Goal: Information Seeking & Learning: Learn about a topic

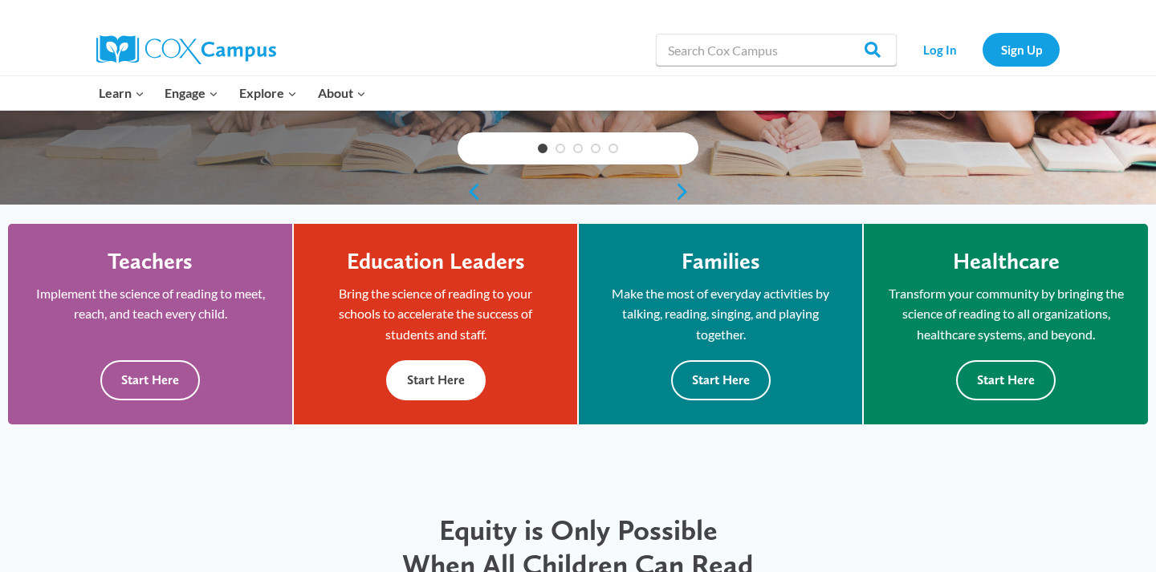
scroll to position [346, 0]
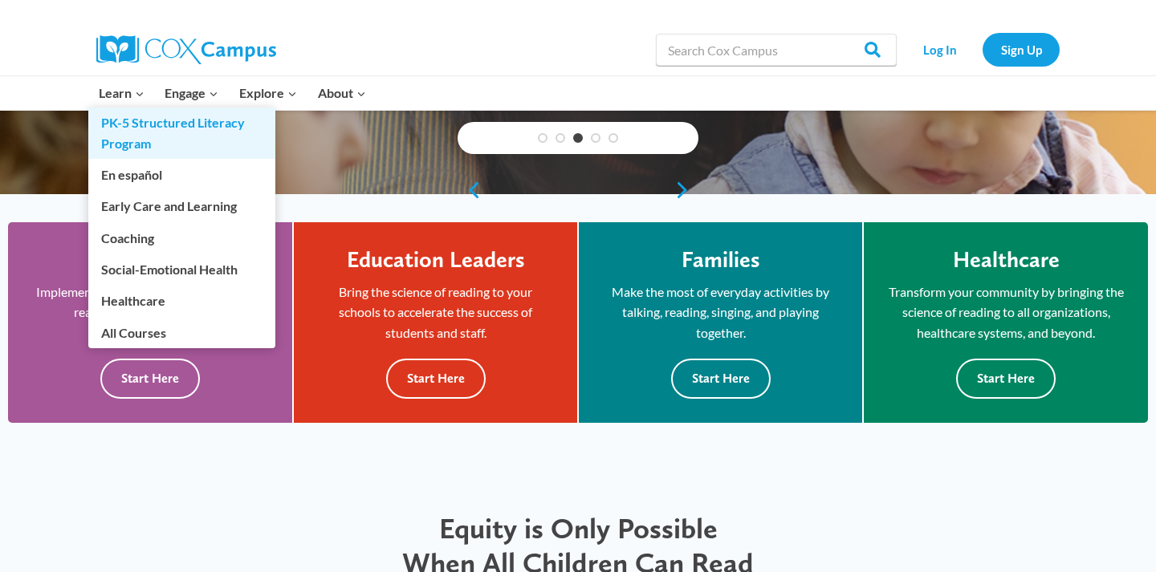
click at [153, 132] on link "PK-5 Structured Literacy Program" at bounding box center [181, 133] width 187 height 51
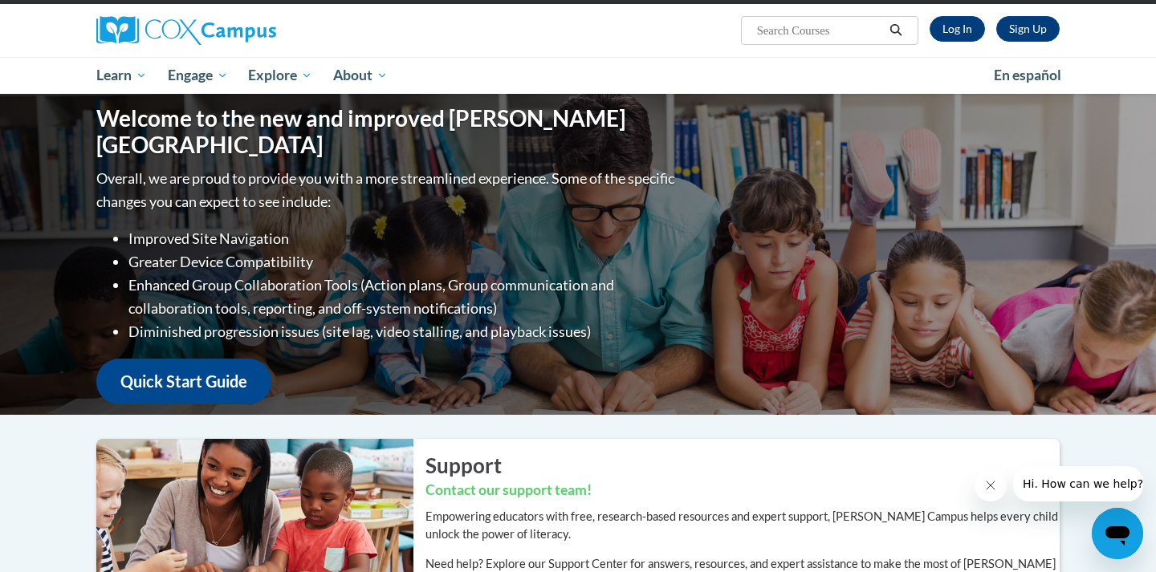
scroll to position [133, 0]
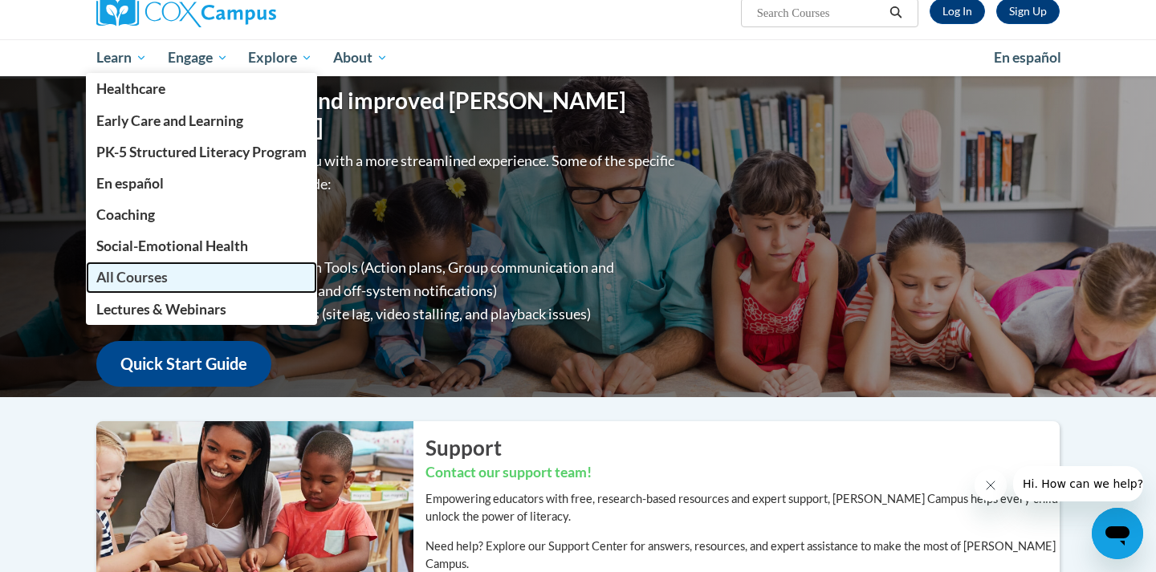
click at [169, 282] on link "All Courses" at bounding box center [201, 277] width 231 height 31
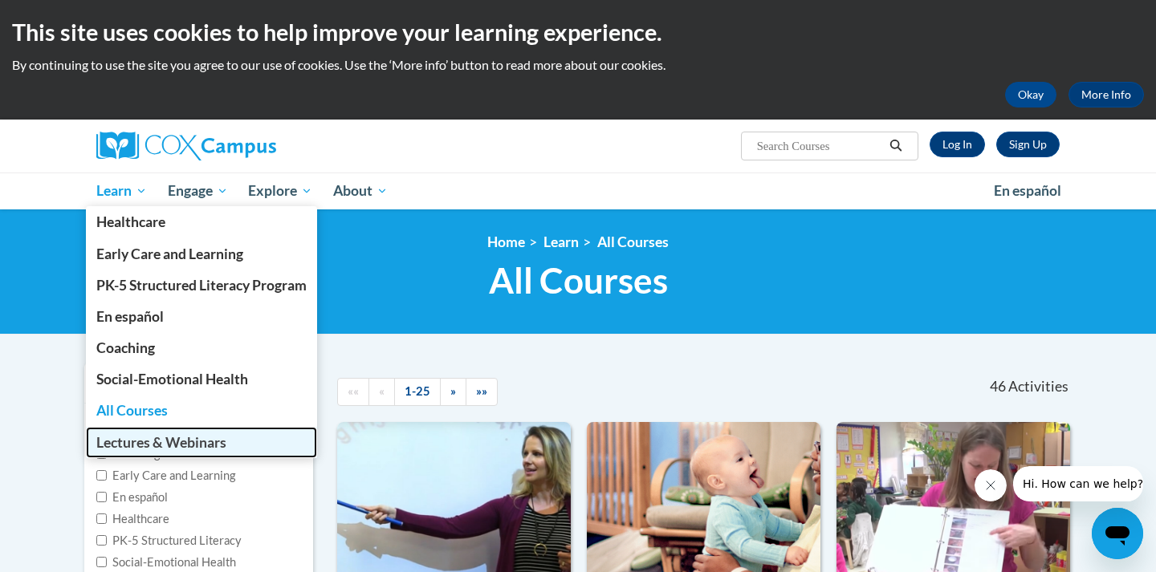
click at [208, 444] on span "Lectures & Webinars" at bounding box center [161, 442] width 130 height 17
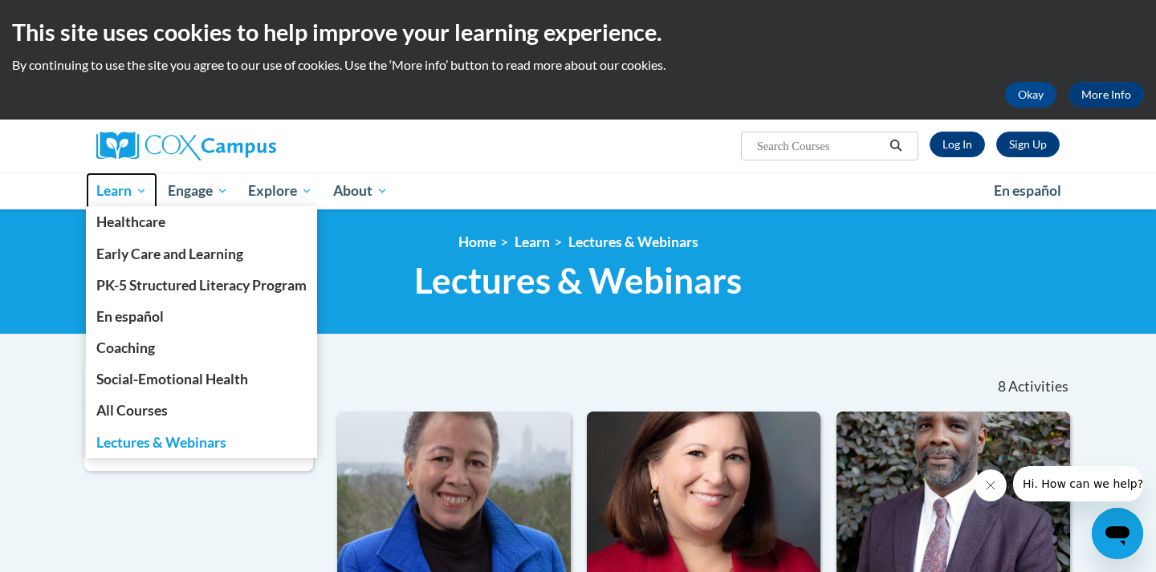
click at [111, 187] on span "Learn" at bounding box center [121, 190] width 51 height 19
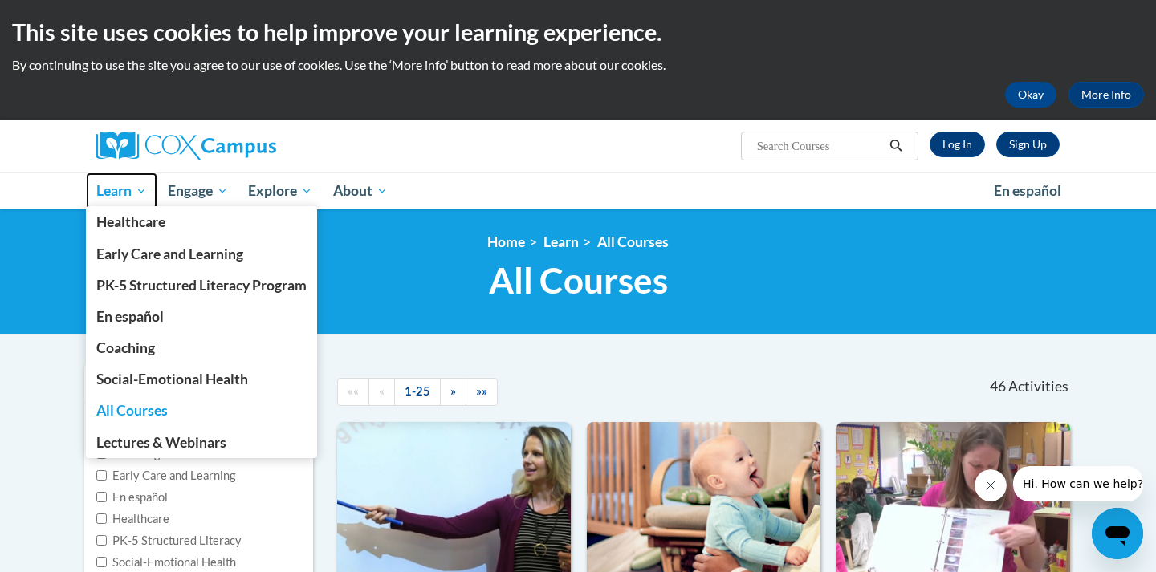
click at [110, 182] on span "Learn" at bounding box center [121, 190] width 51 height 19
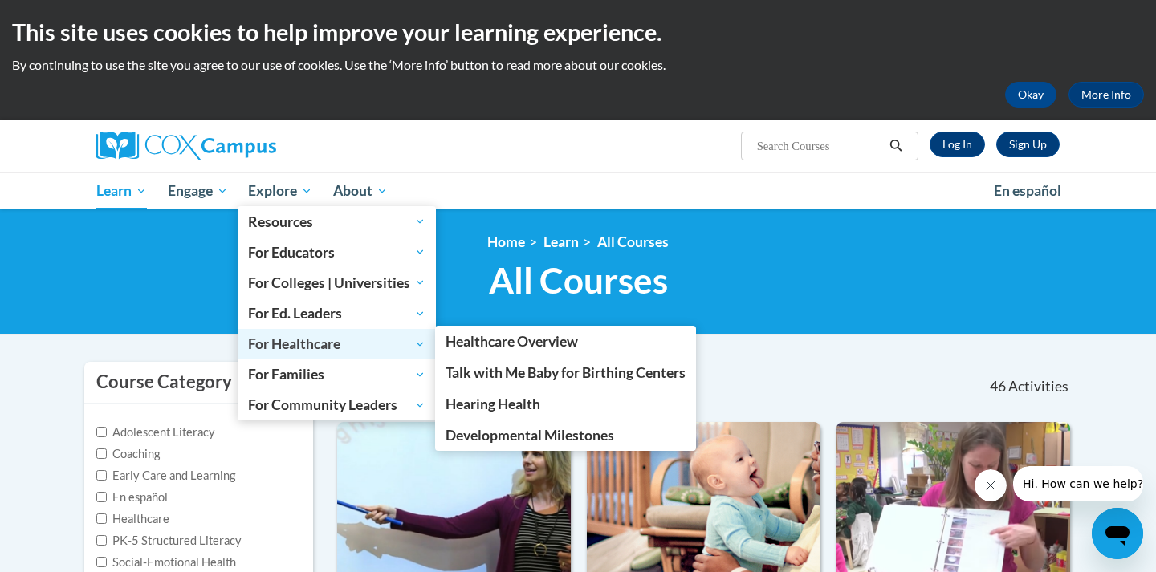
scroll to position [5, 0]
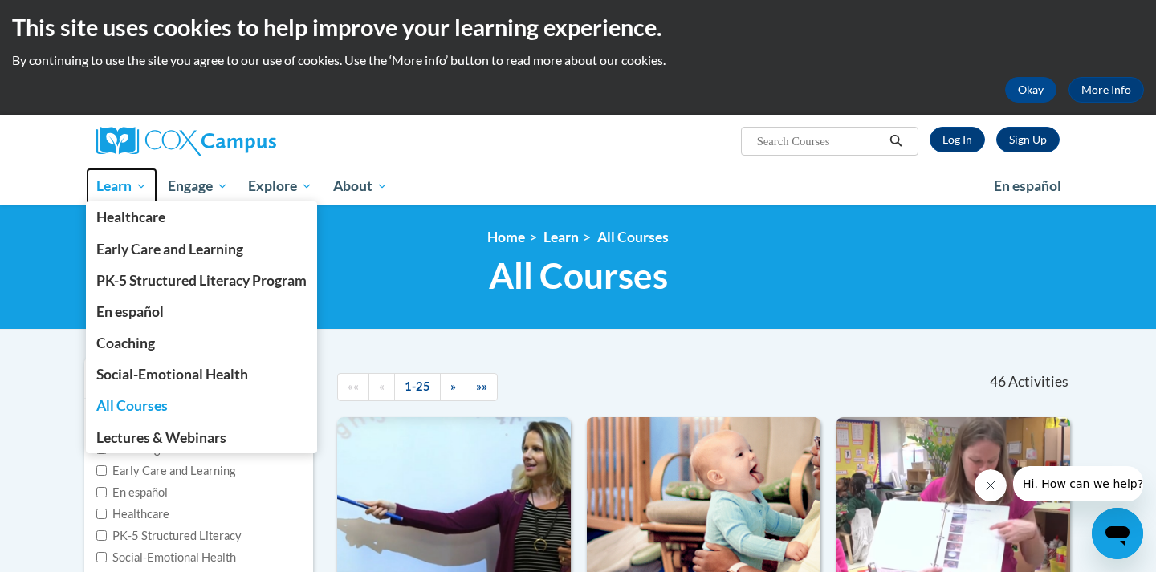
click at [126, 189] on span "Learn" at bounding box center [121, 186] width 51 height 19
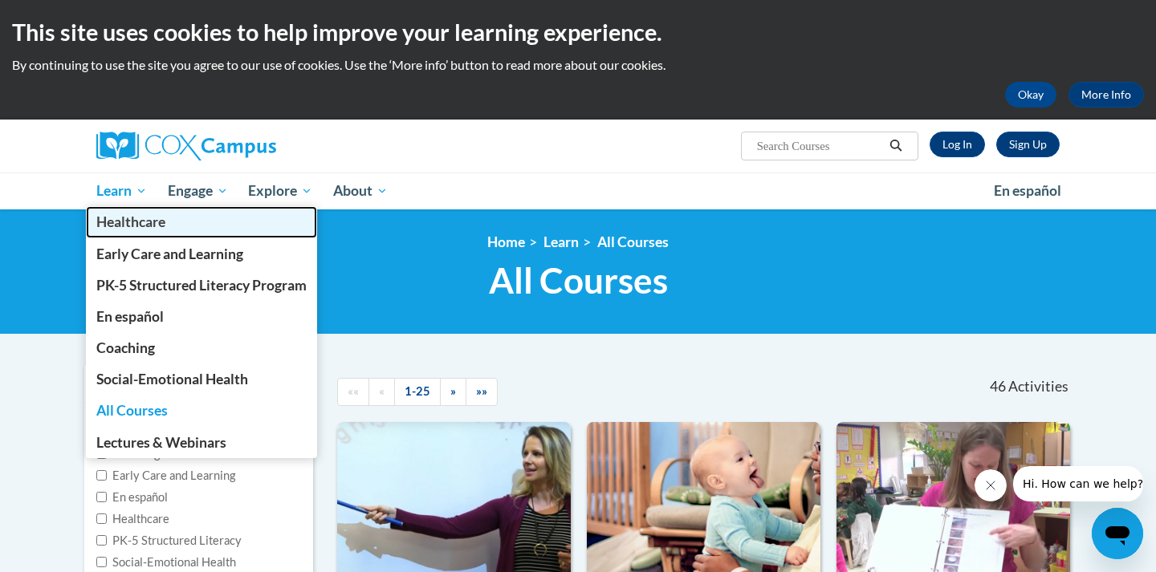
click at [136, 212] on link "Healthcare" at bounding box center [201, 221] width 231 height 31
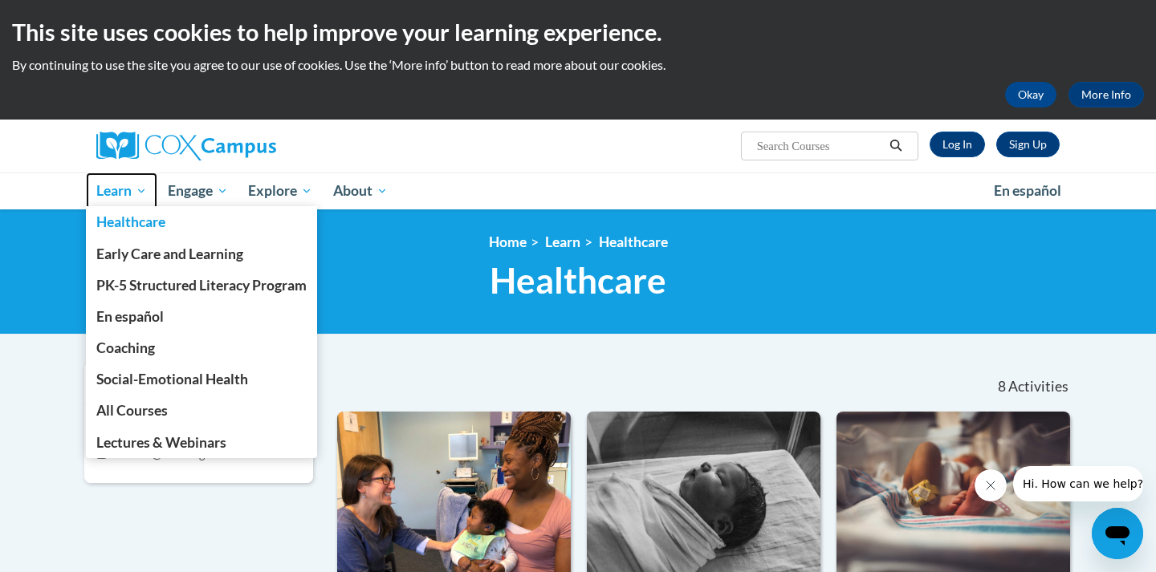
click at [137, 197] on span "Learn" at bounding box center [121, 190] width 51 height 19
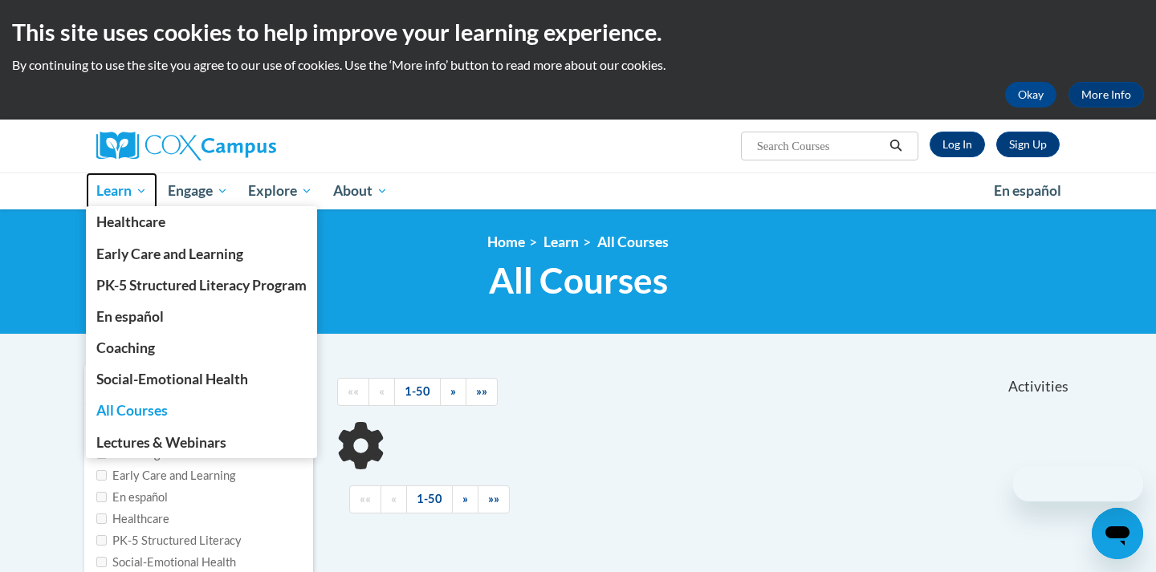
click at [125, 190] on span "Learn" at bounding box center [121, 190] width 51 height 19
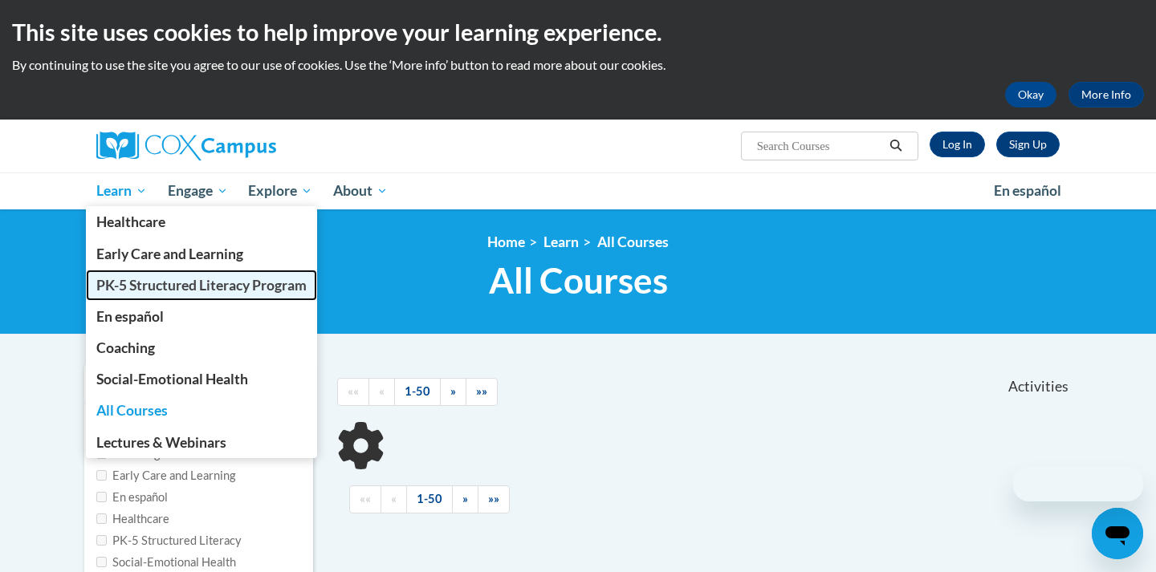
click at [179, 286] on span "PK-5 Structured Literacy Program" at bounding box center [201, 285] width 210 height 17
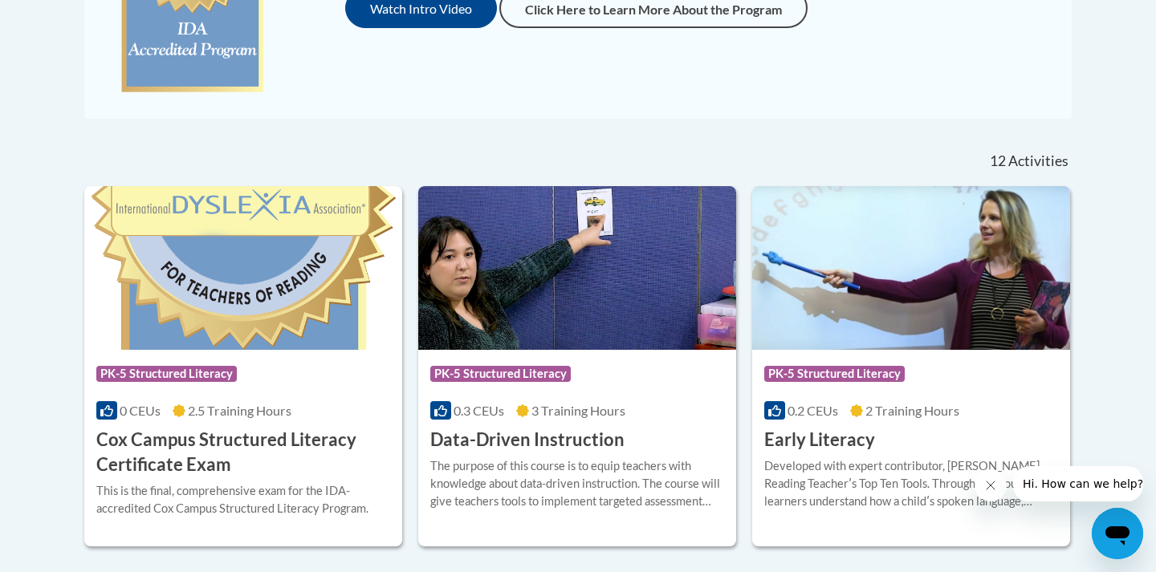
scroll to position [666, 0]
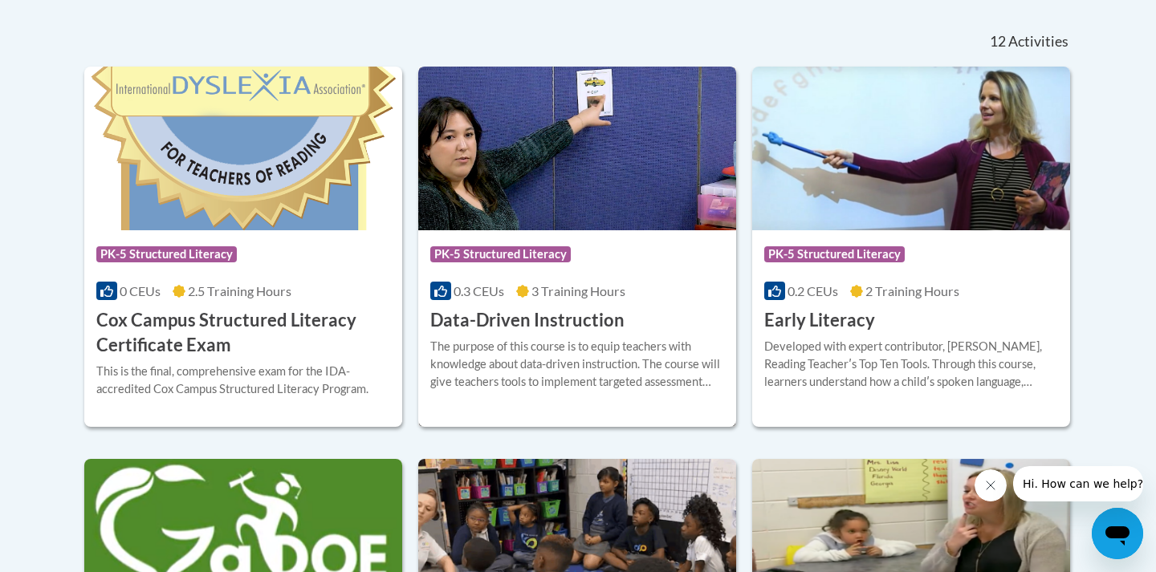
click at [542, 352] on div "The purpose of this course is to equip teachers with knowledge about data-drive…" at bounding box center [577, 364] width 294 height 53
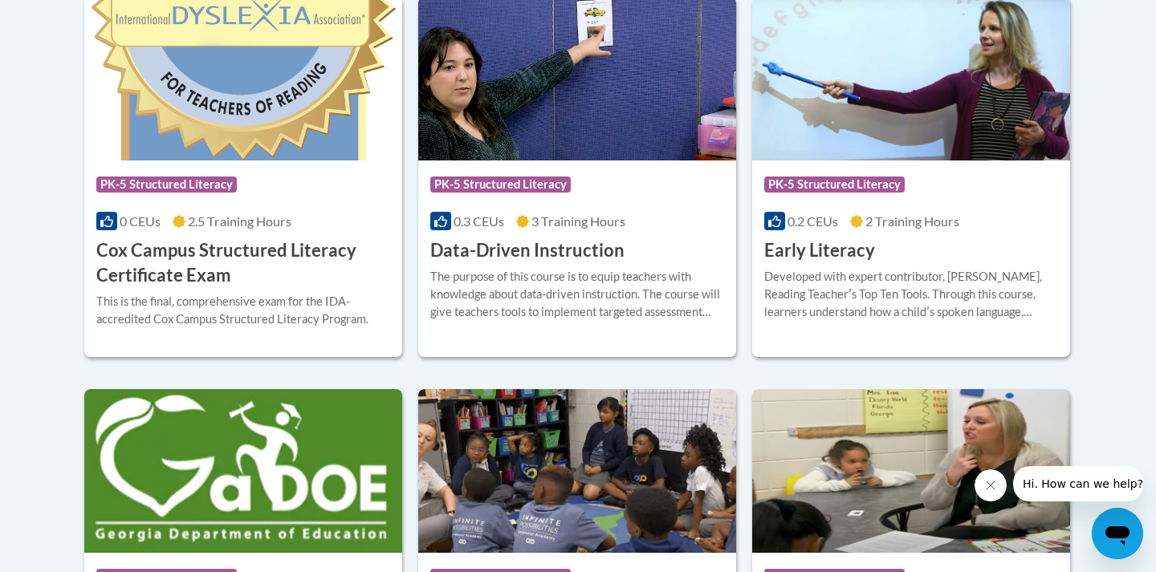
scroll to position [734, 0]
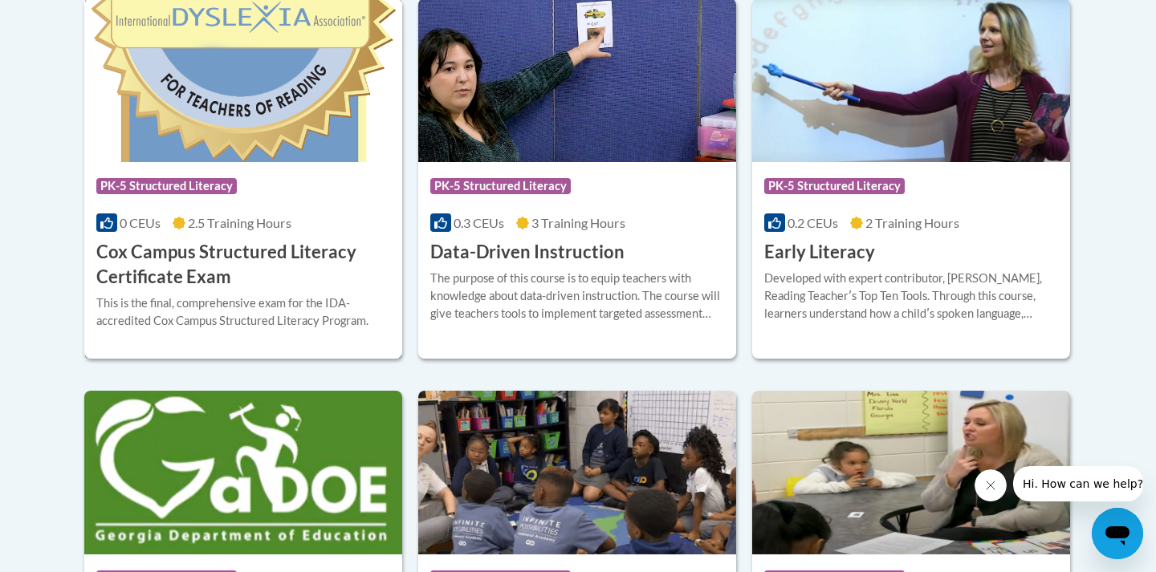
click at [283, 254] on h3 "Cox Campus Structured Literacy Certificate Exam" at bounding box center [243, 265] width 294 height 50
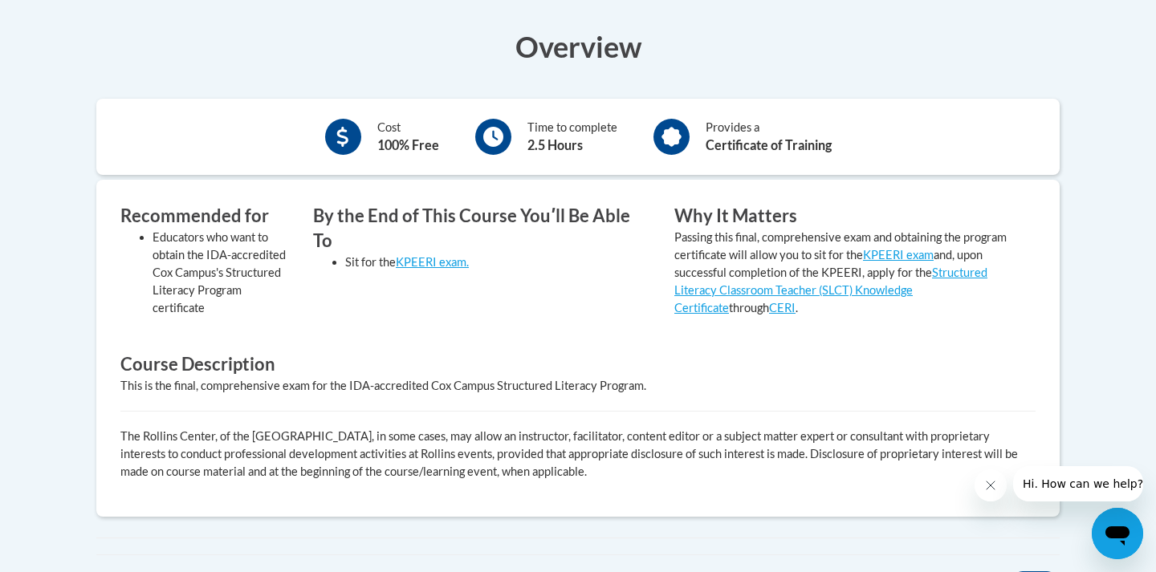
scroll to position [352, 0]
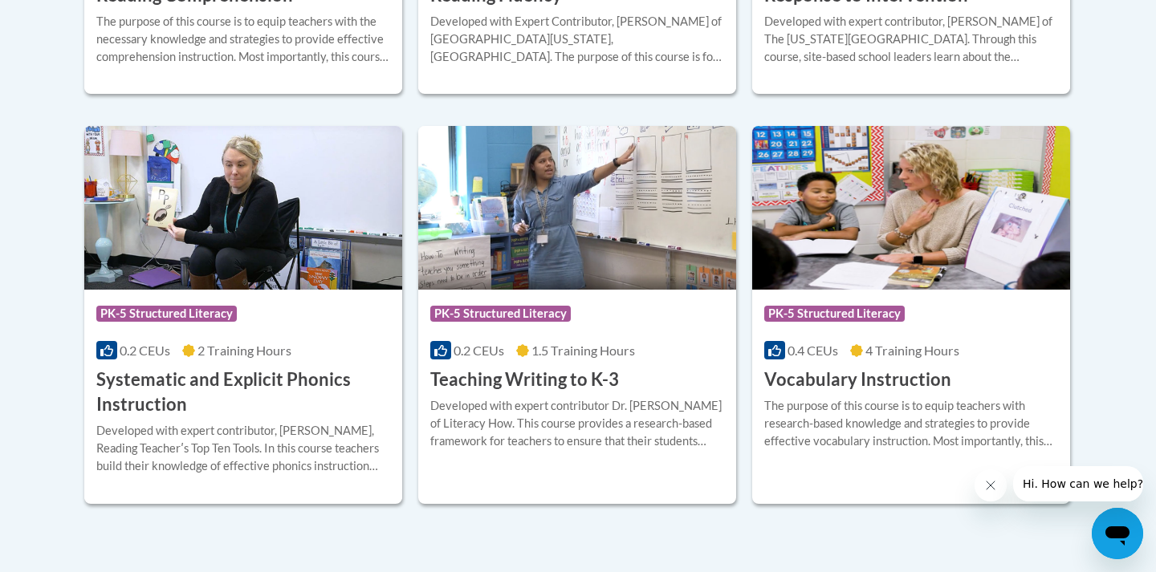
scroll to position [1820, 0]
